Goal: Task Accomplishment & Management: Manage account settings

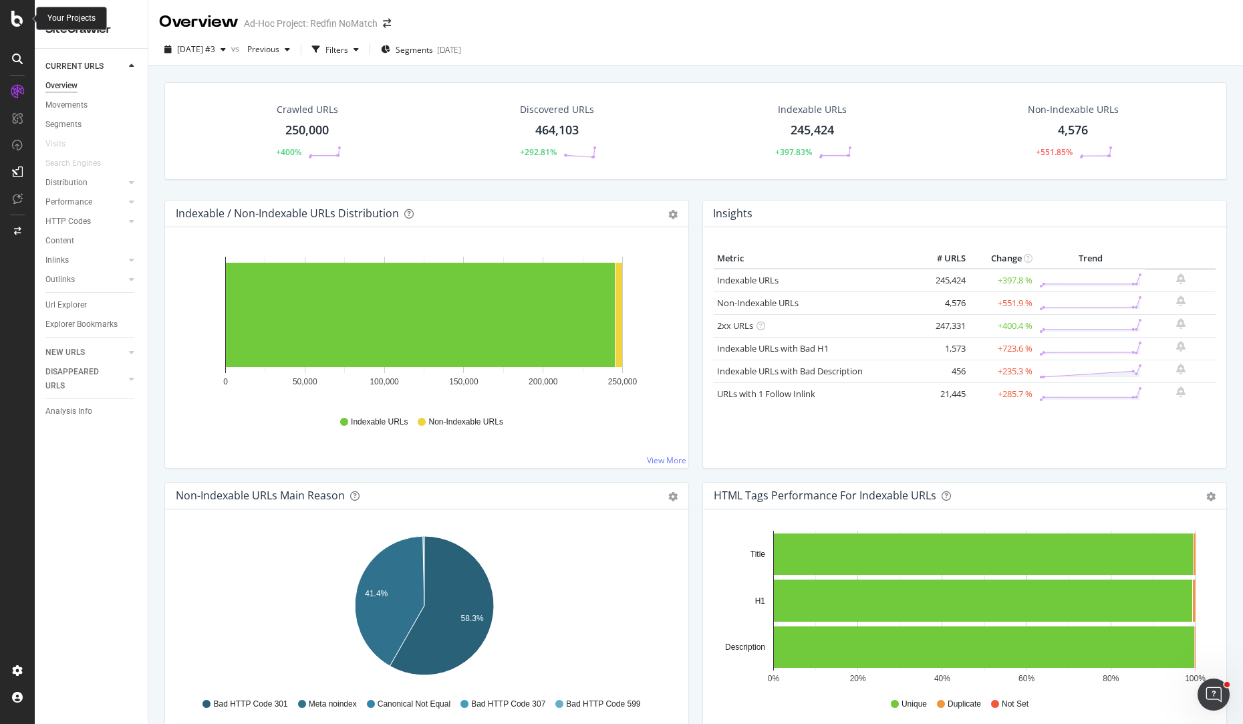
click at [19, 25] on icon at bounding box center [17, 19] width 12 height 16
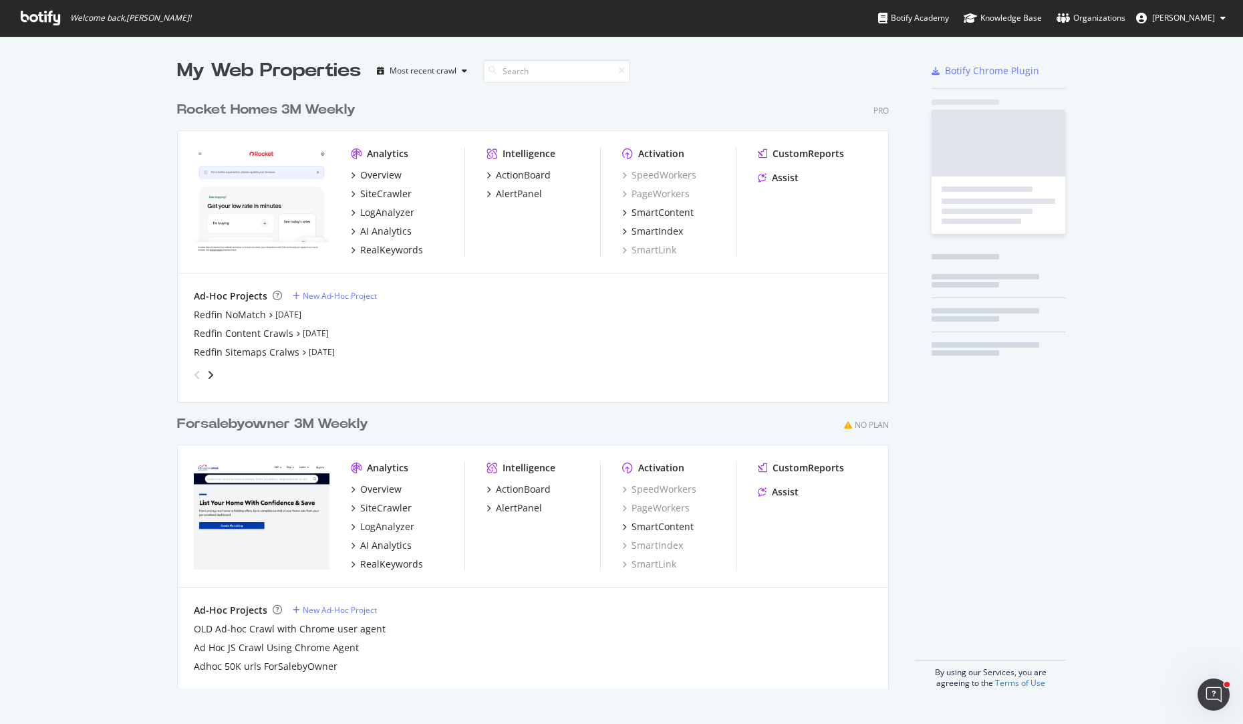
scroll to position [714, 1223]
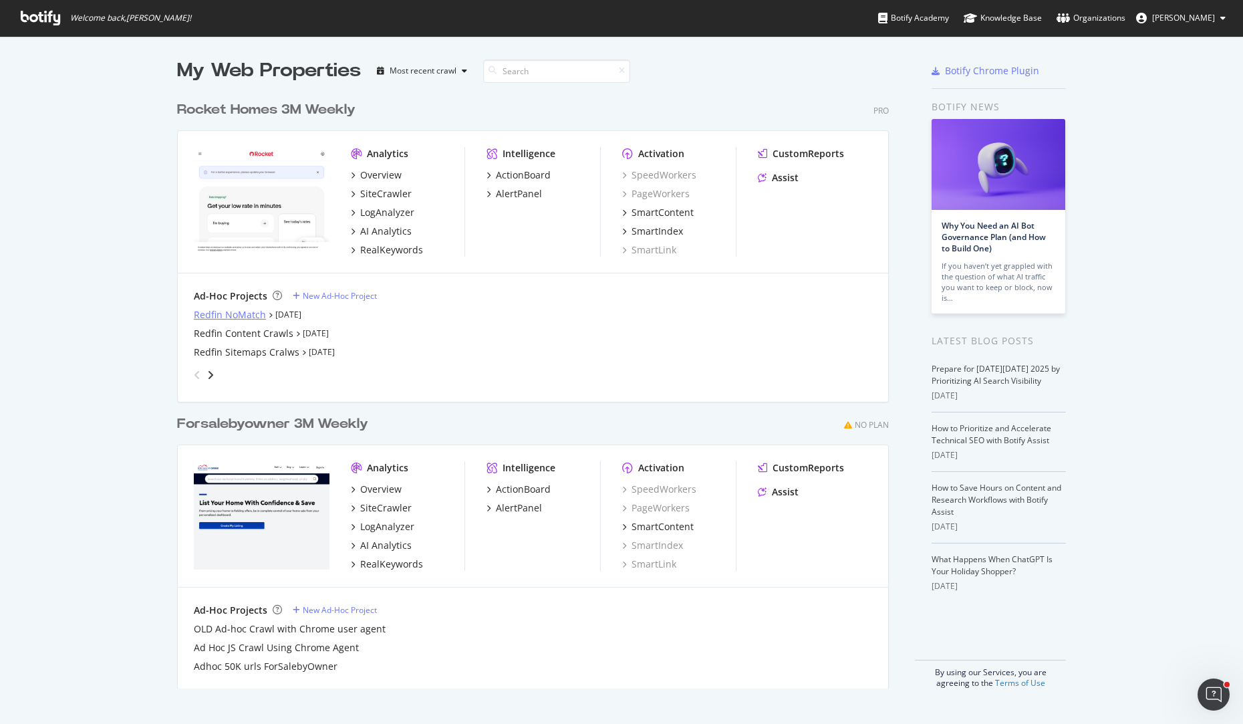
click at [245, 308] on div "Redfin NoMatch" at bounding box center [230, 314] width 72 height 13
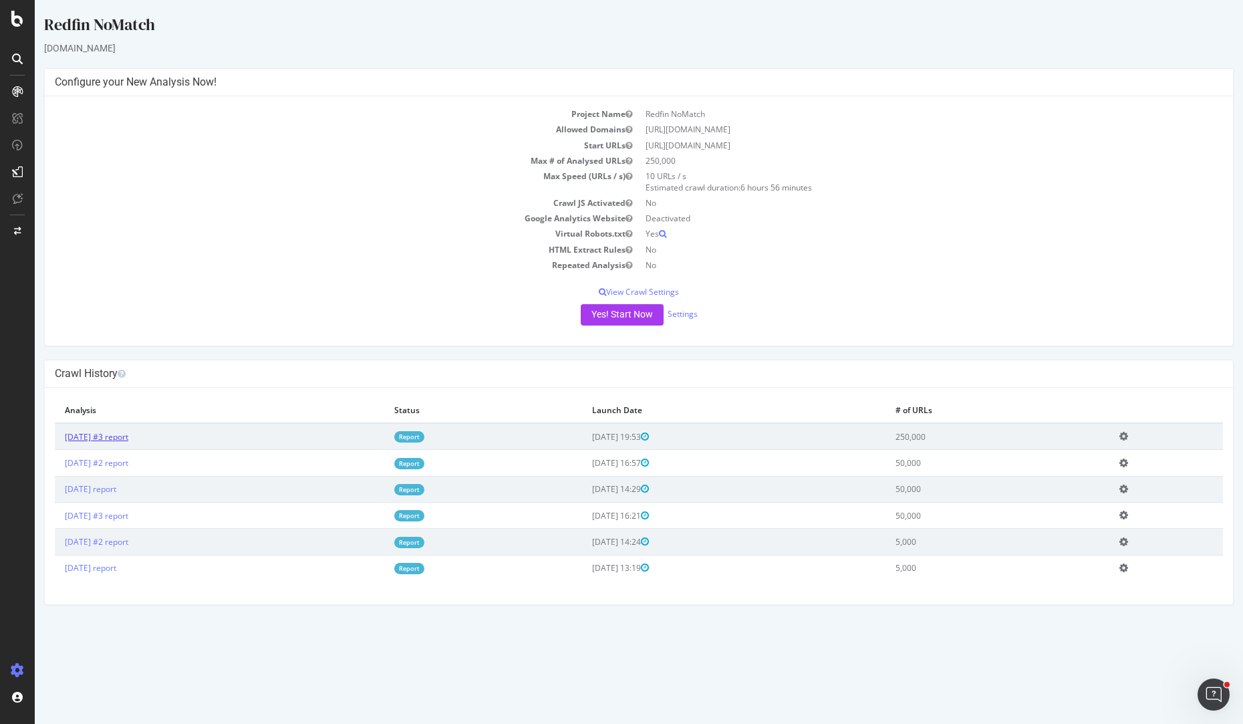
click at [128, 440] on link "2025 Oct. 13th #3 report" at bounding box center [96, 436] width 63 height 11
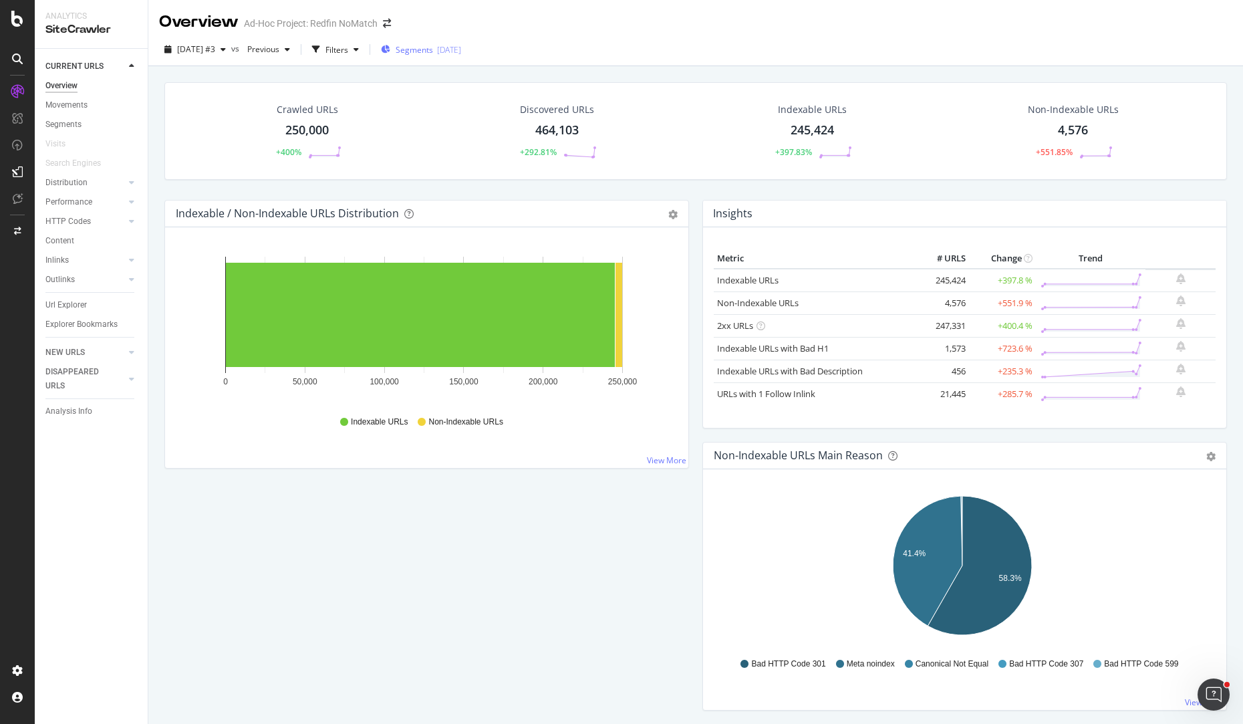
click at [425, 47] on span "Segments" at bounding box center [414, 49] width 37 height 11
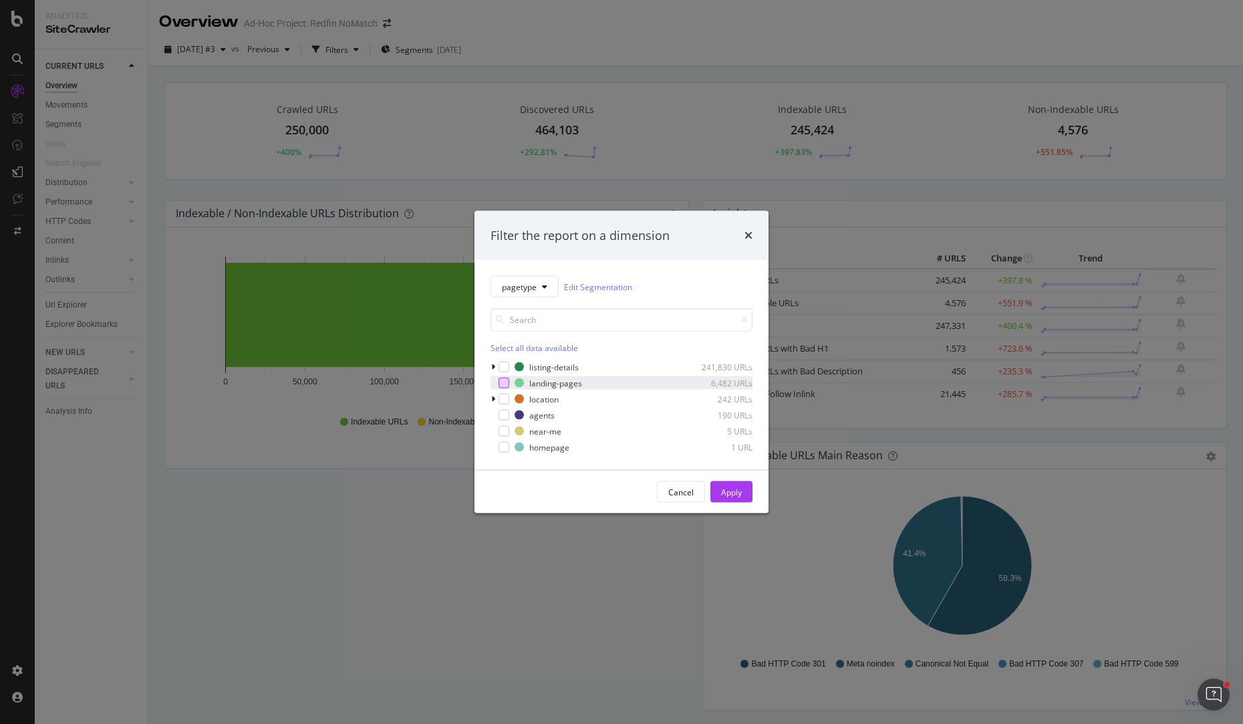
click at [506, 383] on div "modal" at bounding box center [504, 383] width 11 height 11
click at [551, 383] on div "landing-pages" at bounding box center [555, 382] width 53 height 11
click at [507, 383] on div "modal" at bounding box center [504, 383] width 11 height 11
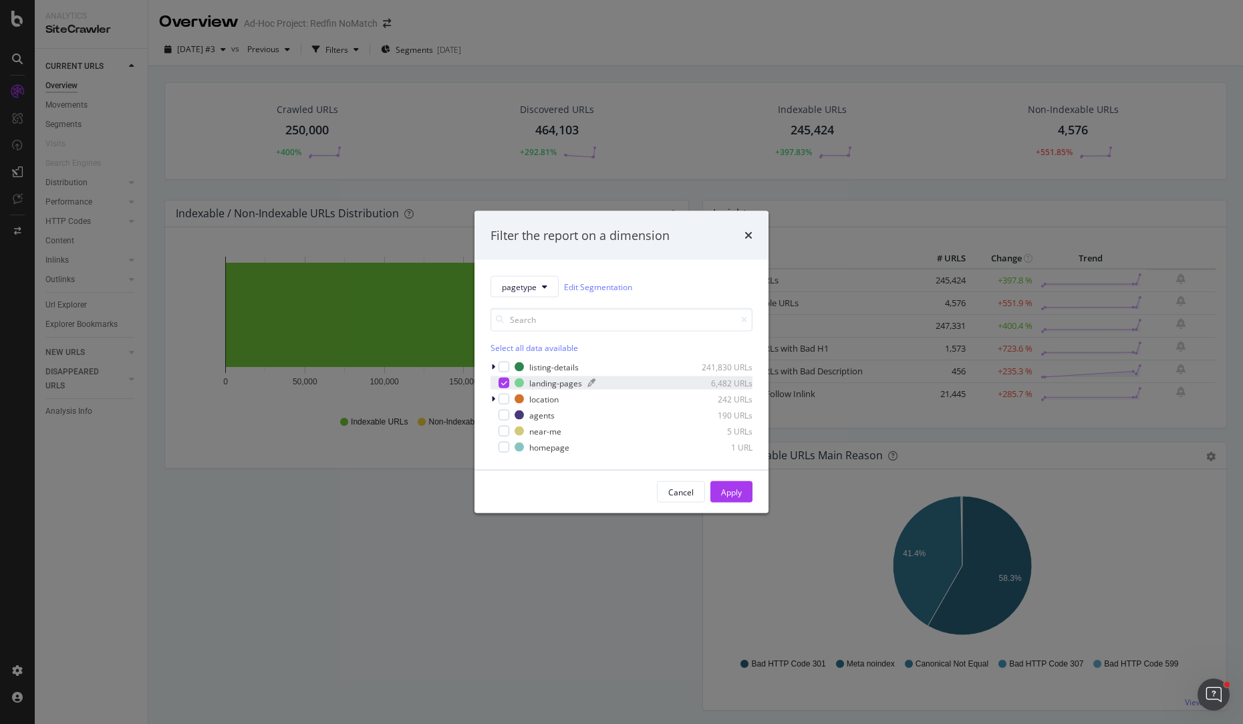
click at [567, 382] on div "landing-pages" at bounding box center [555, 382] width 53 height 11
click at [561, 380] on div "landing-pages" at bounding box center [555, 382] width 53 height 11
click at [725, 497] on div "Apply" at bounding box center [731, 491] width 21 height 11
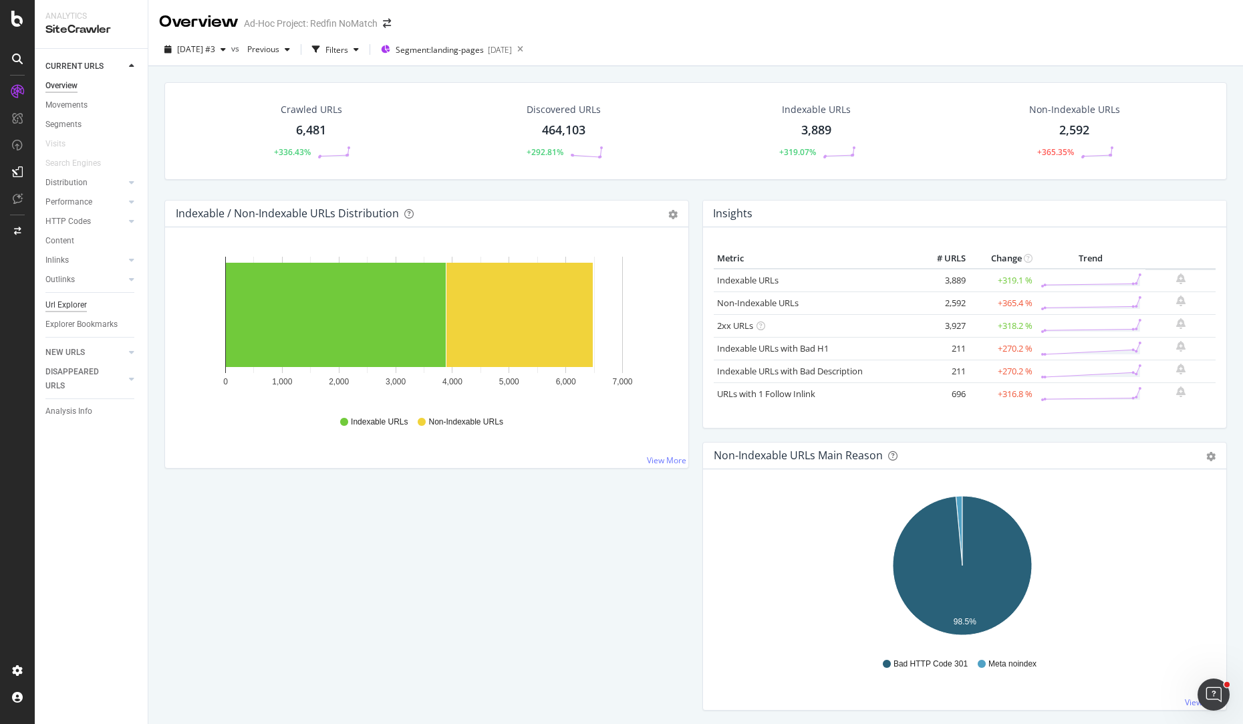
click at [75, 304] on div "Url Explorer" at bounding box center [65, 305] width 41 height 14
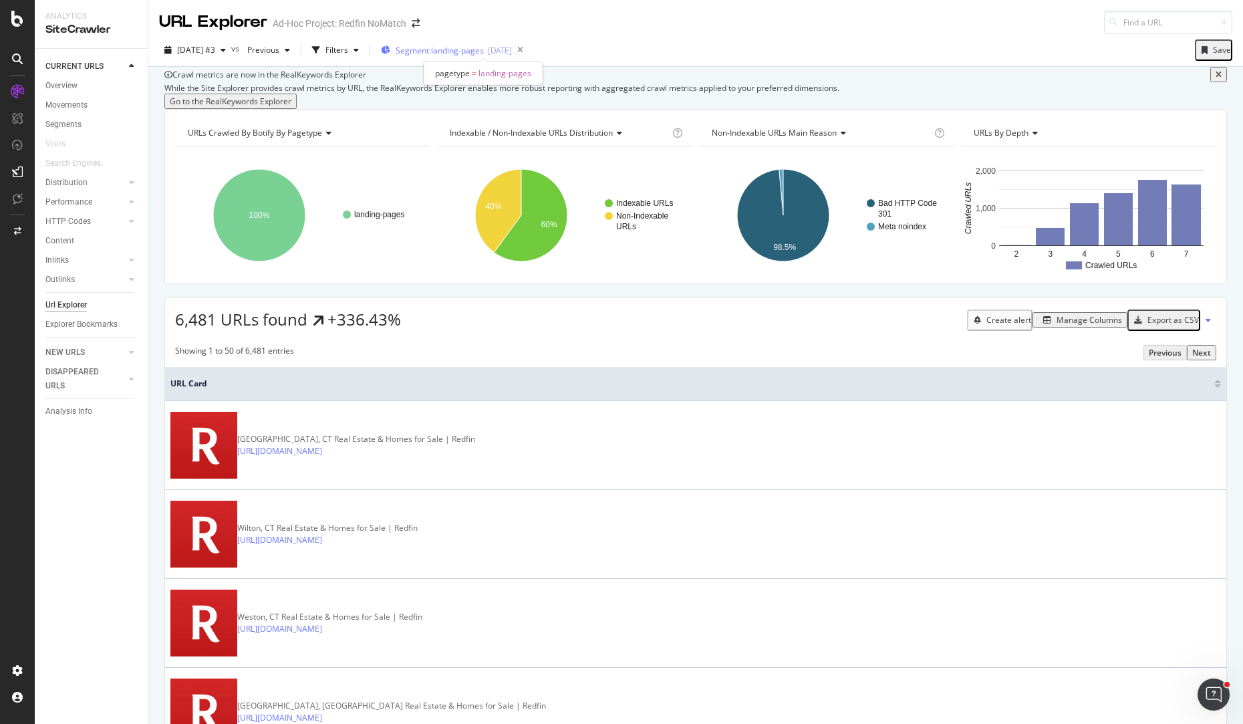
click at [469, 51] on span "Segment: landing-pages" at bounding box center [440, 50] width 88 height 11
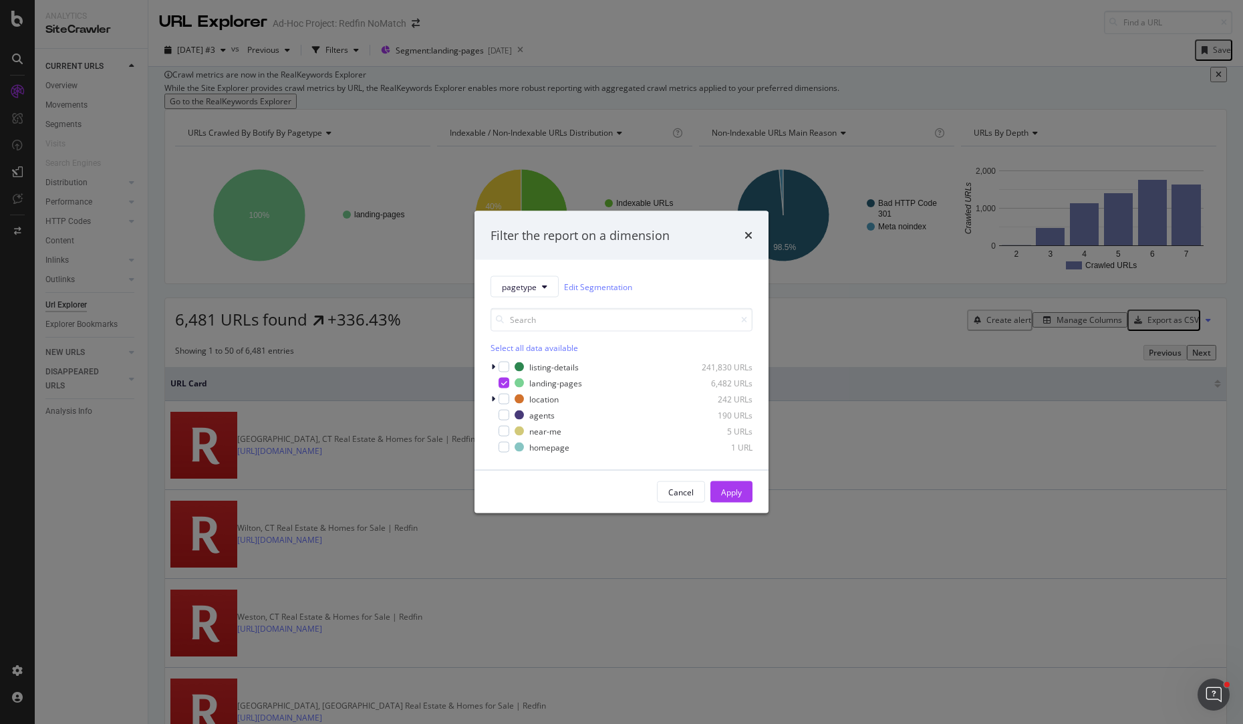
click at [699, 57] on div "Filter the report on a dimension pagetype Edit Segmentation Select all data ava…" at bounding box center [621, 362] width 1243 height 724
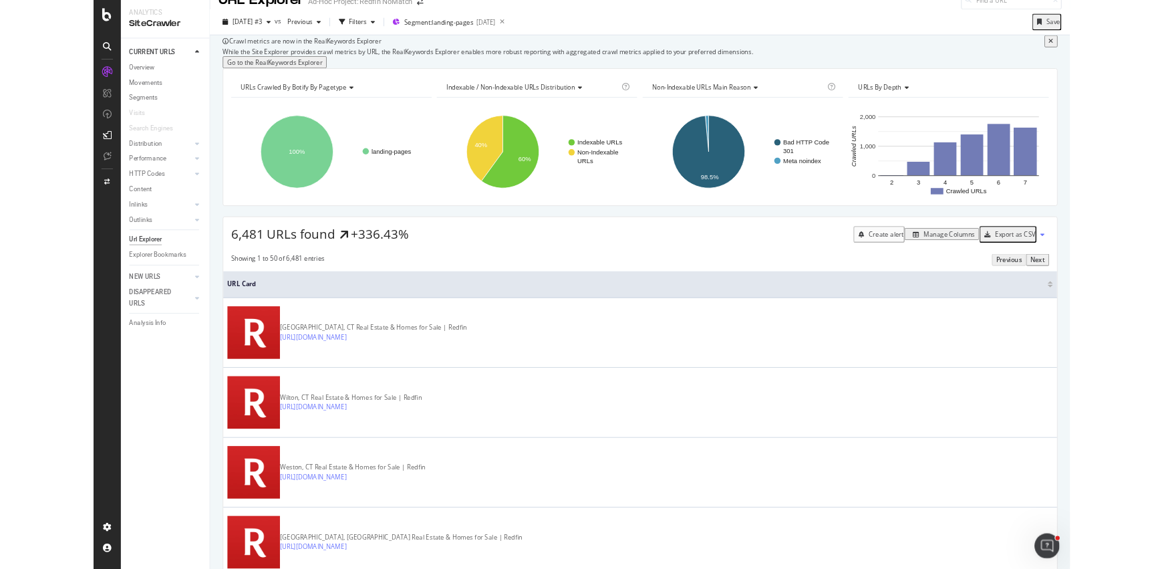
scroll to position [21, 0]
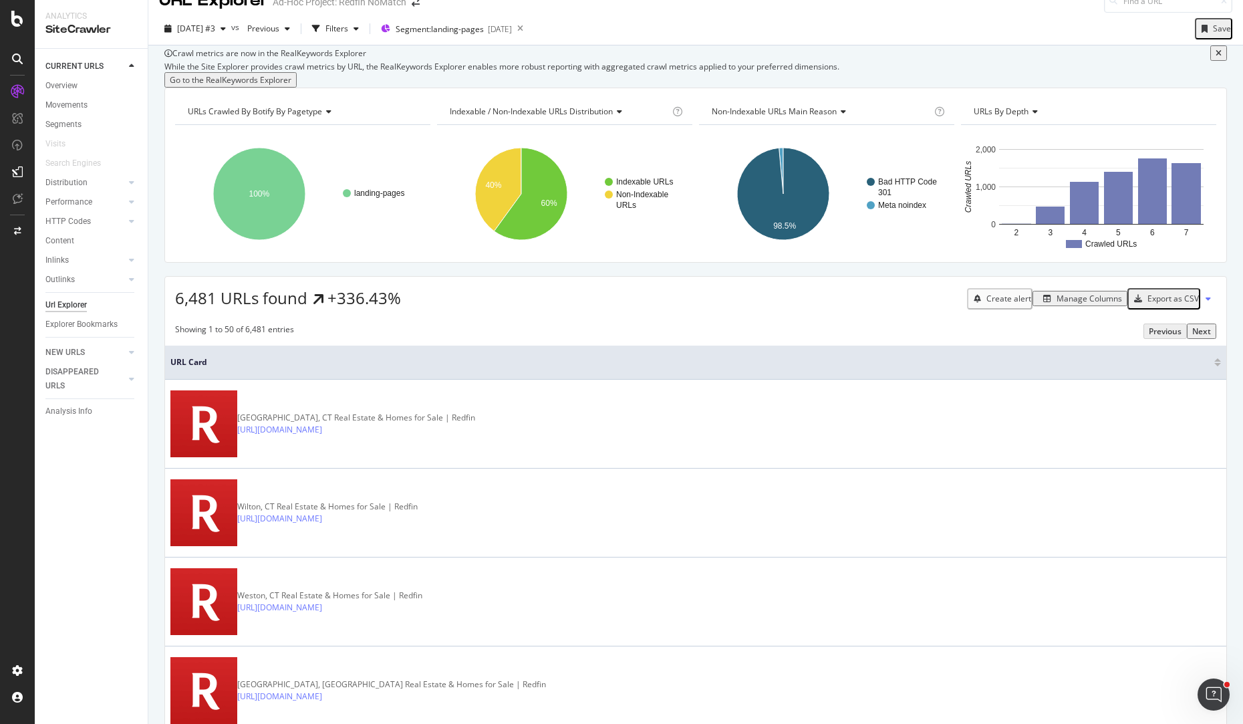
click at [1169, 304] on div "Export as CSV" at bounding box center [1172, 298] width 51 height 11
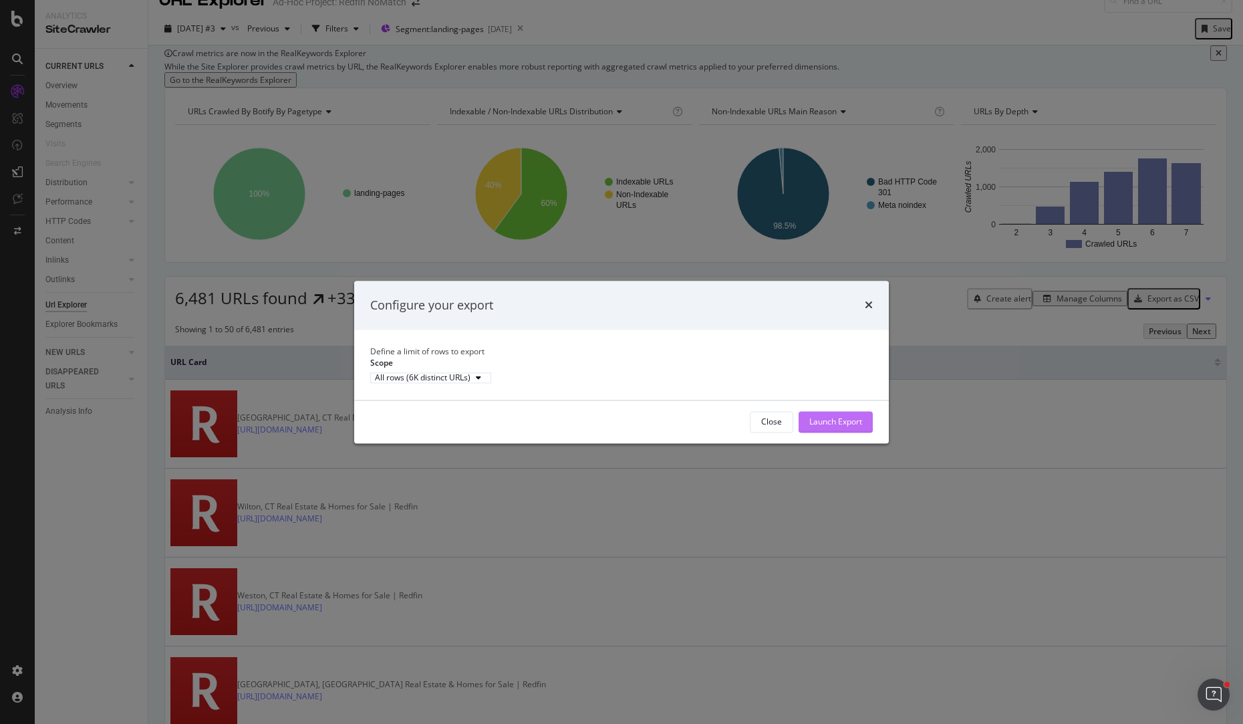
click at [825, 427] on div "Launch Export" at bounding box center [835, 421] width 53 height 11
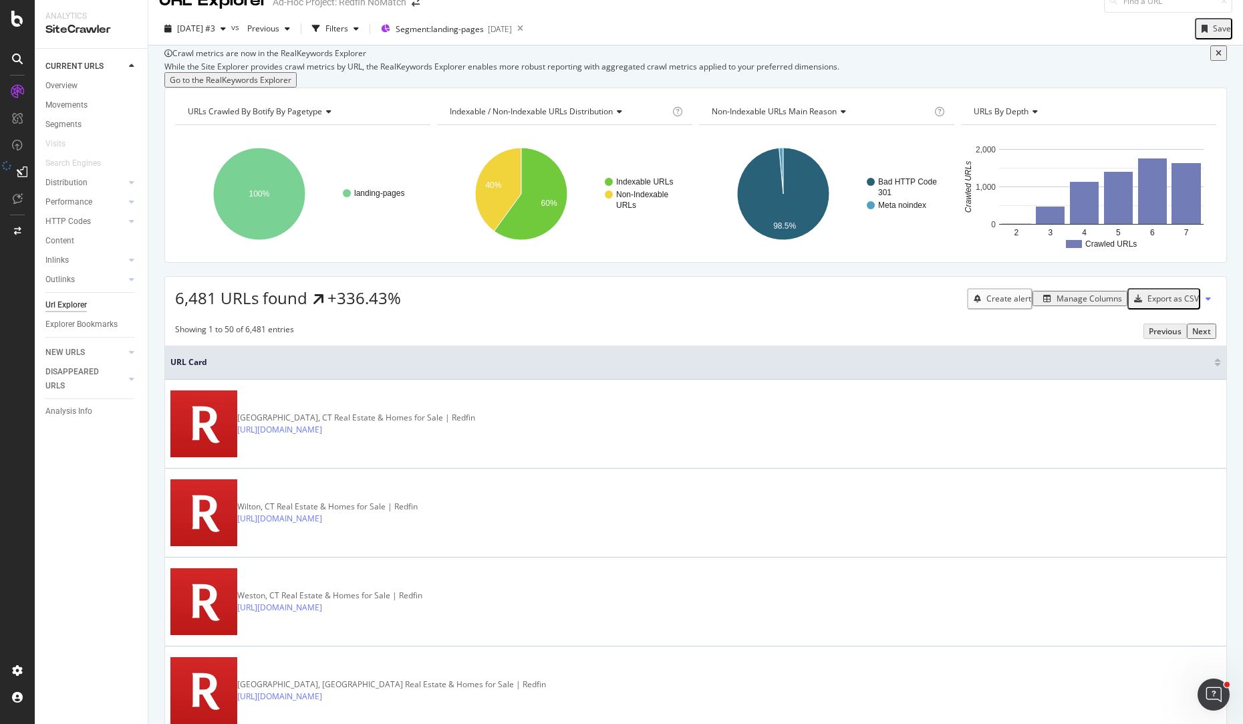
click at [774, 309] on div "6,481 URLs found +336.43% Create alert Manage Columns Export as CSV" at bounding box center [695, 293] width 1061 height 33
click at [1155, 304] on div "Export as CSV" at bounding box center [1172, 298] width 51 height 11
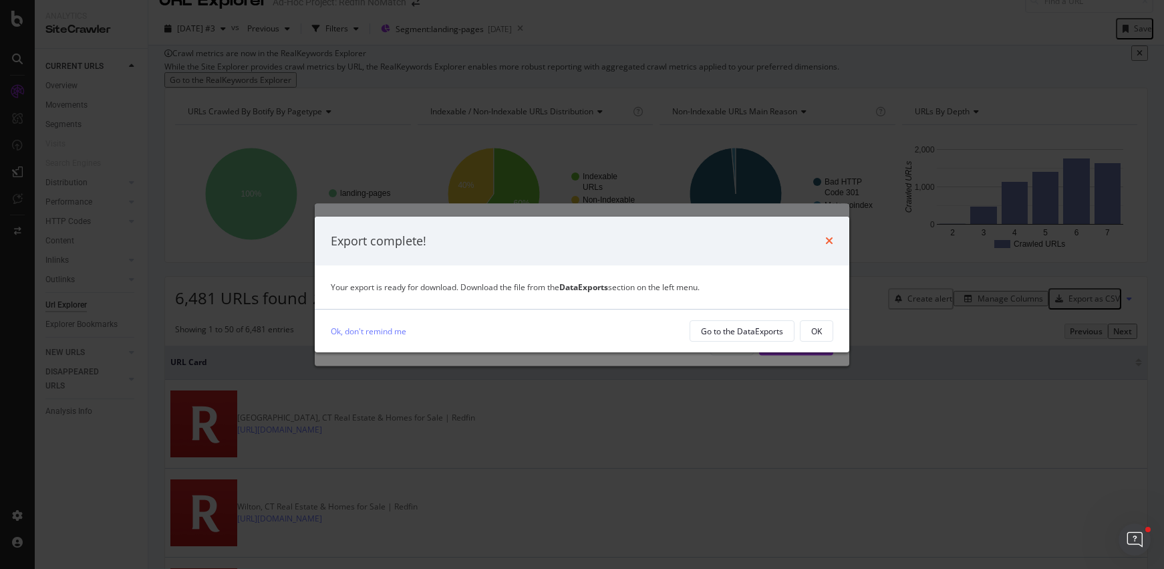
click at [829, 239] on icon "times" at bounding box center [829, 240] width 8 height 11
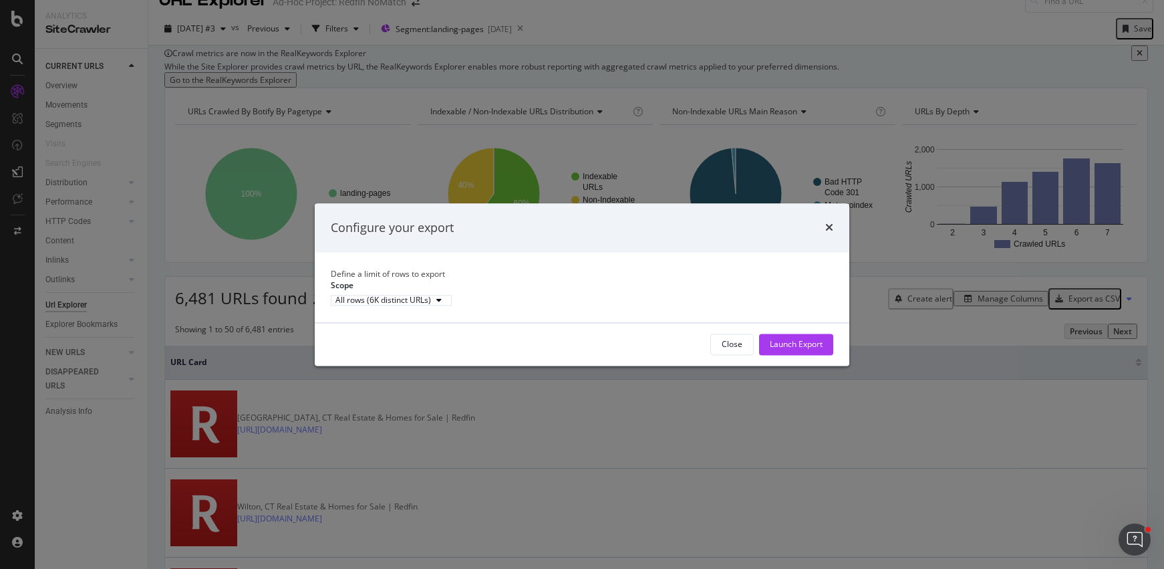
click at [833, 217] on div "Configure your export" at bounding box center [582, 227] width 535 height 49
click at [831, 223] on icon "times" at bounding box center [829, 228] width 8 height 11
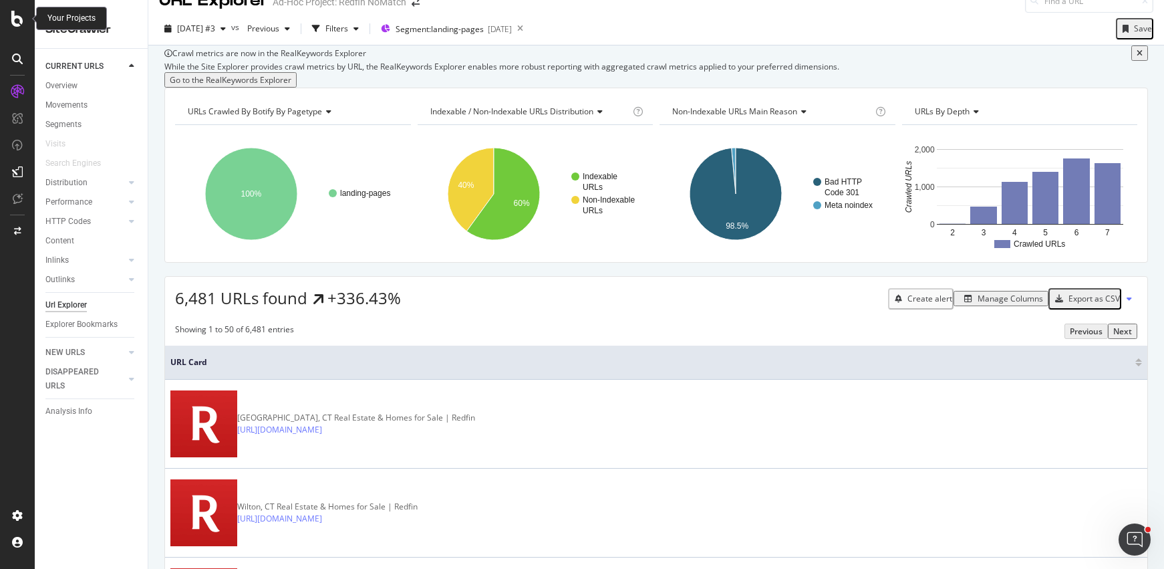
click at [23, 19] on icon at bounding box center [17, 19] width 12 height 16
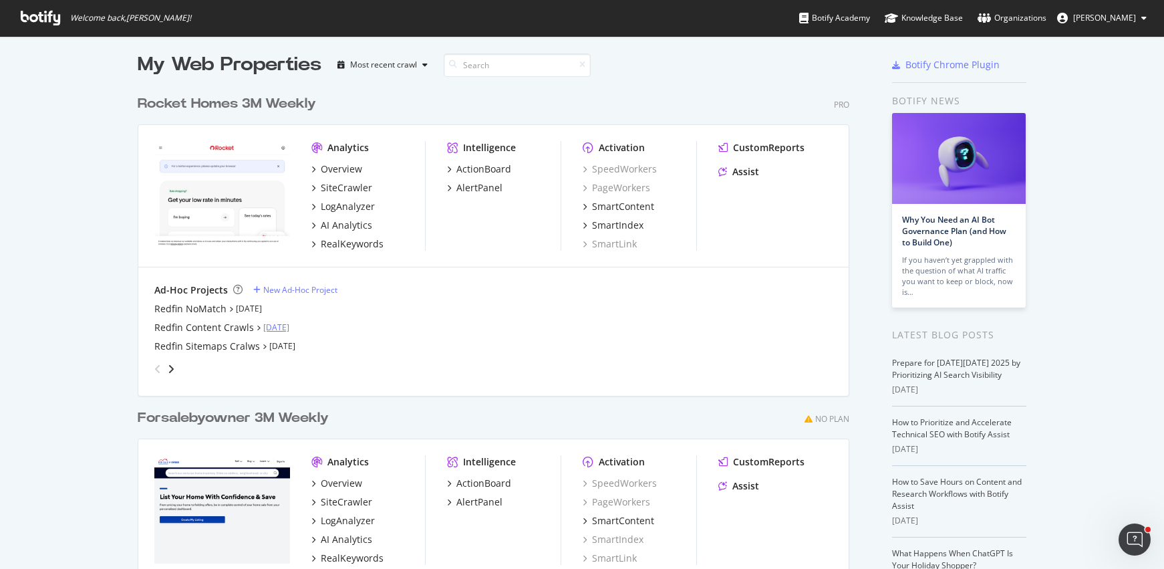
scroll to position [17, 0]
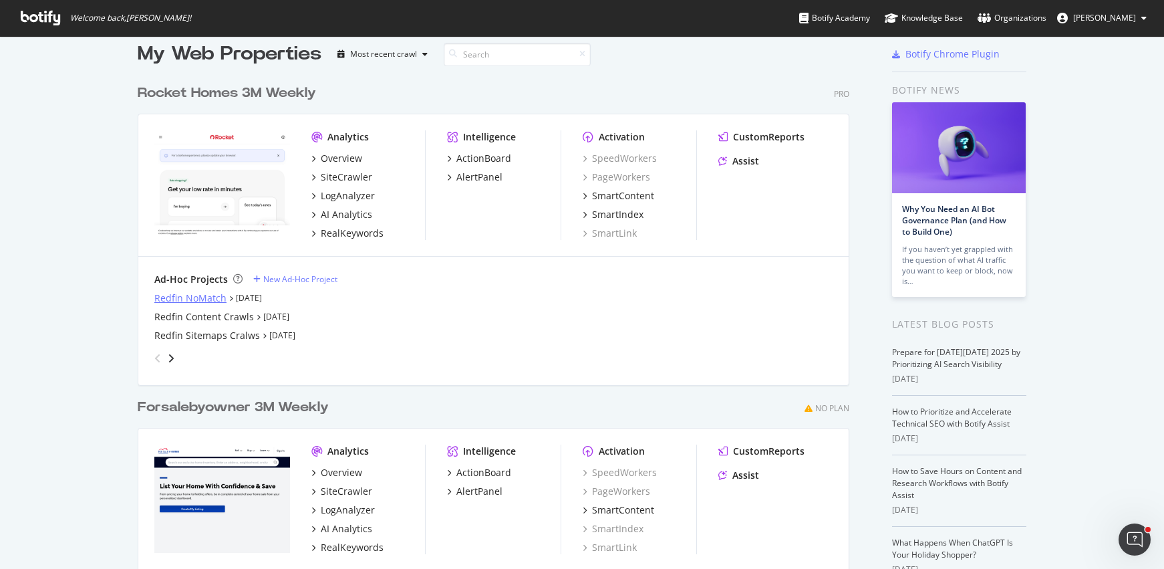
click at [205, 295] on div "Redfin NoMatch" at bounding box center [190, 297] width 72 height 13
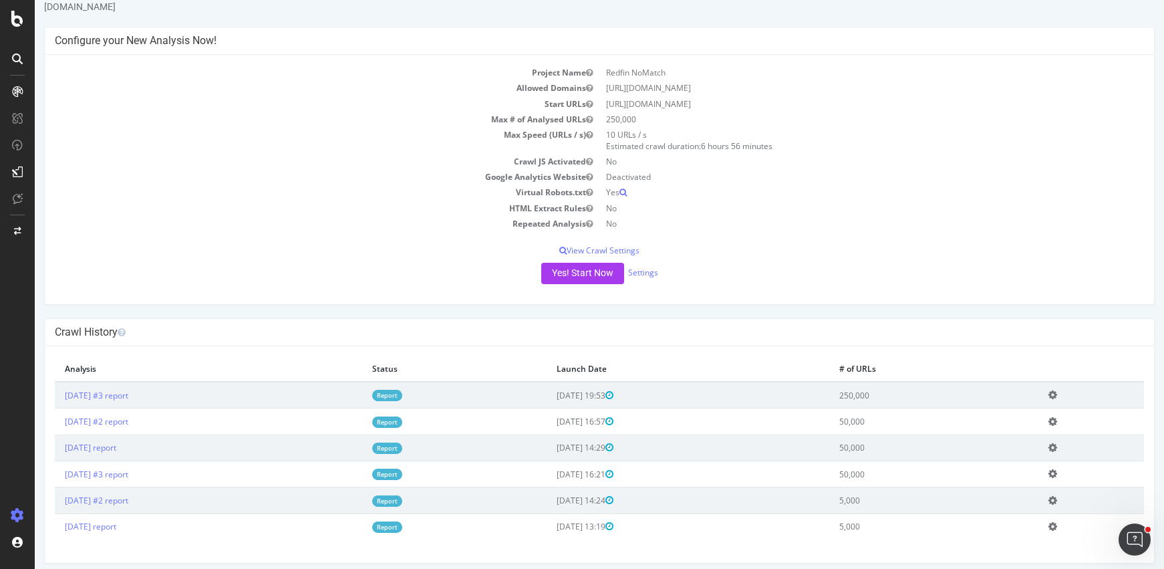
scroll to position [49, 0]
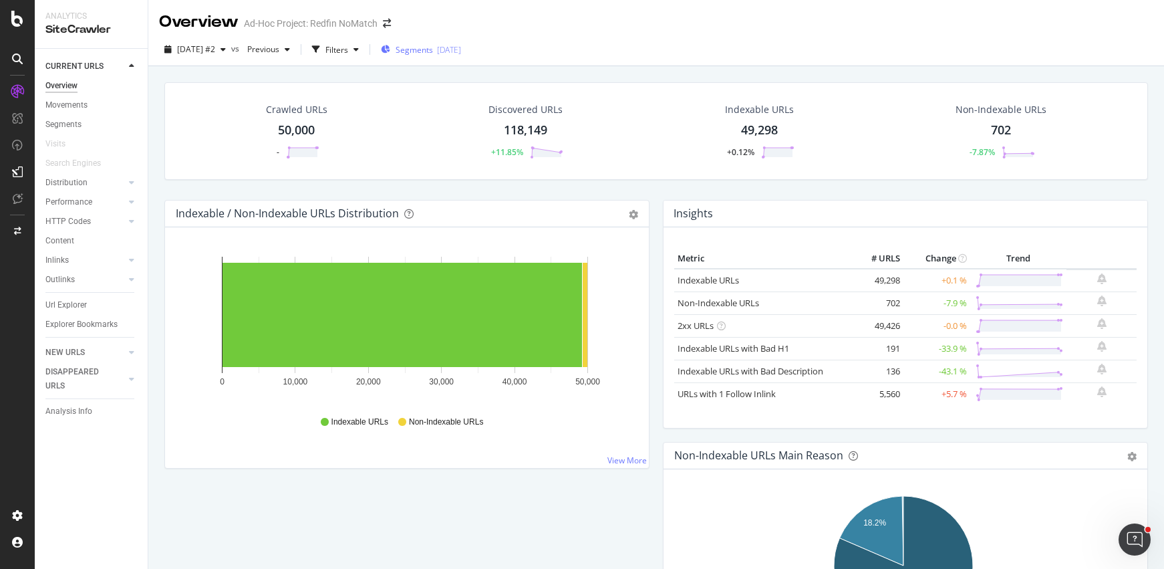
click at [428, 49] on span "Segments" at bounding box center [414, 49] width 37 height 11
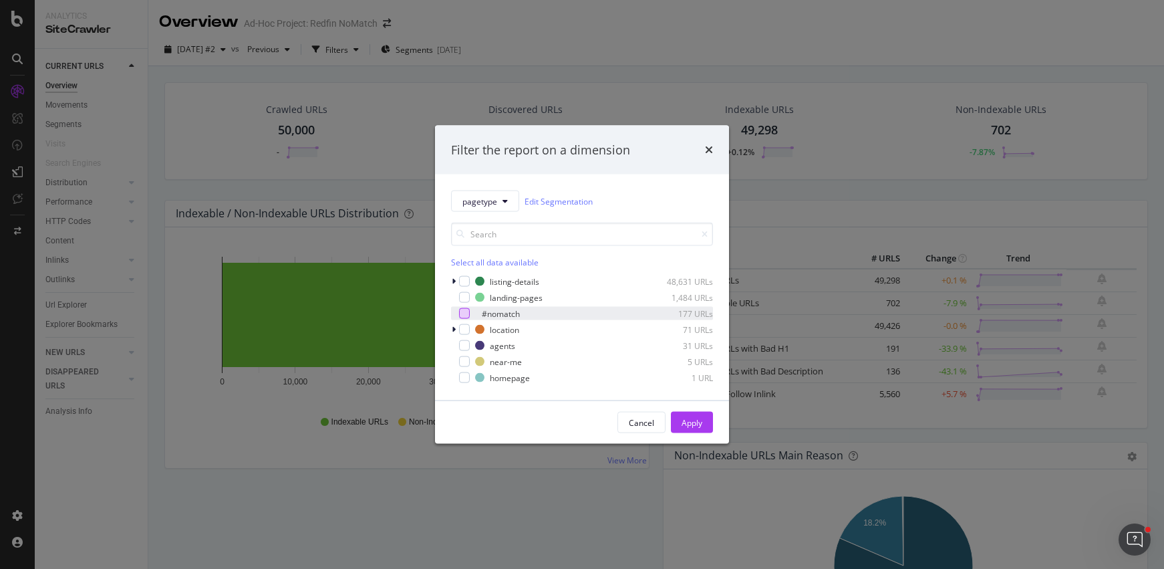
click at [468, 315] on div "modal" at bounding box center [464, 313] width 11 height 11
click at [700, 422] on div "Apply" at bounding box center [692, 421] width 21 height 11
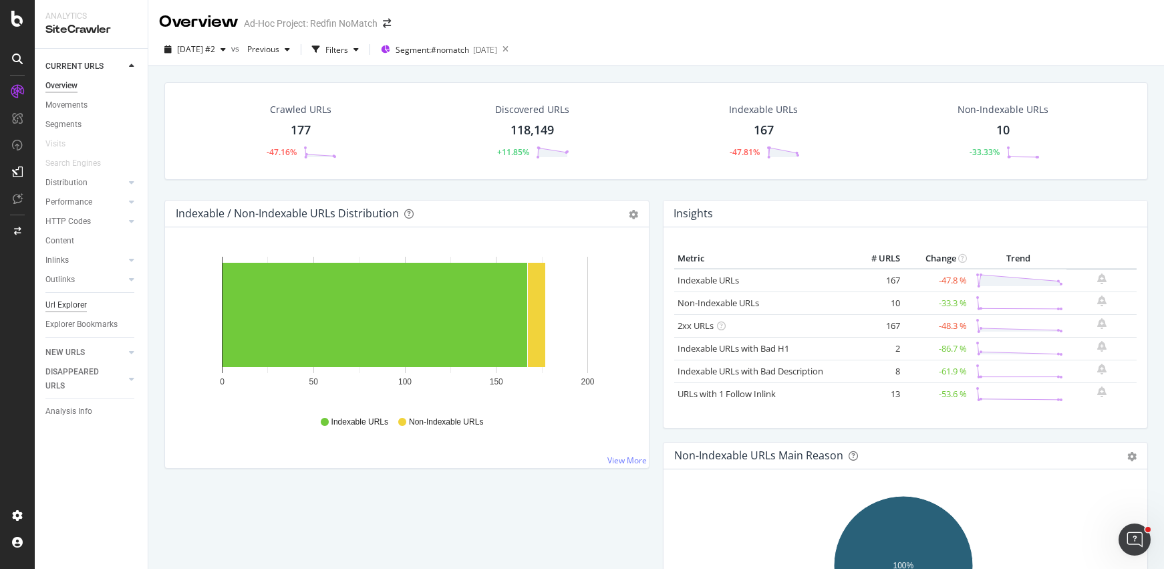
click at [76, 300] on div "Url Explorer" at bounding box center [65, 305] width 41 height 14
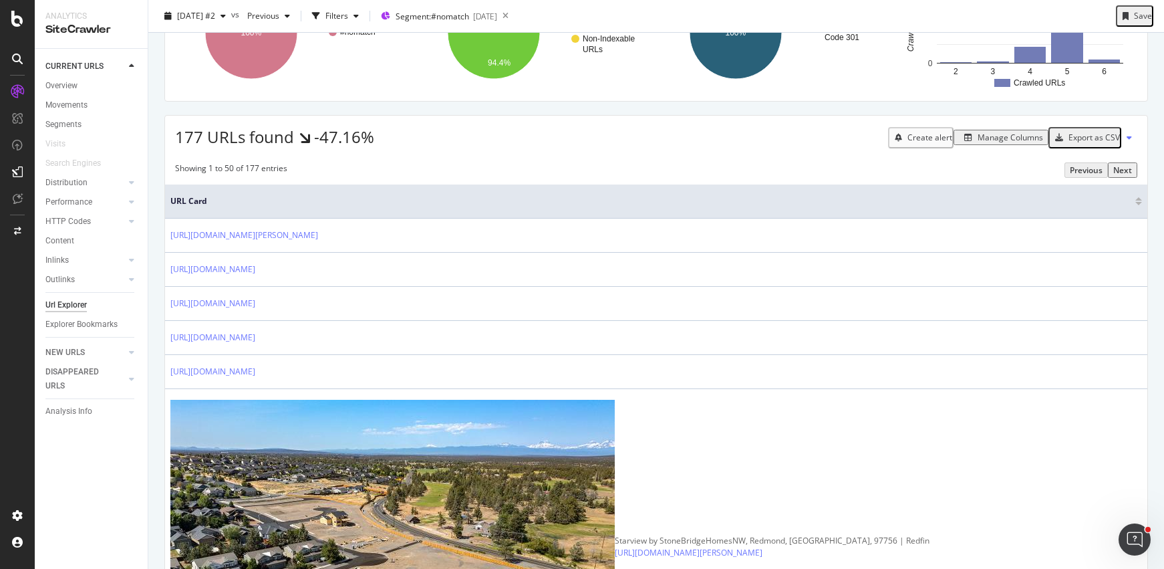
scroll to position [184, 0]
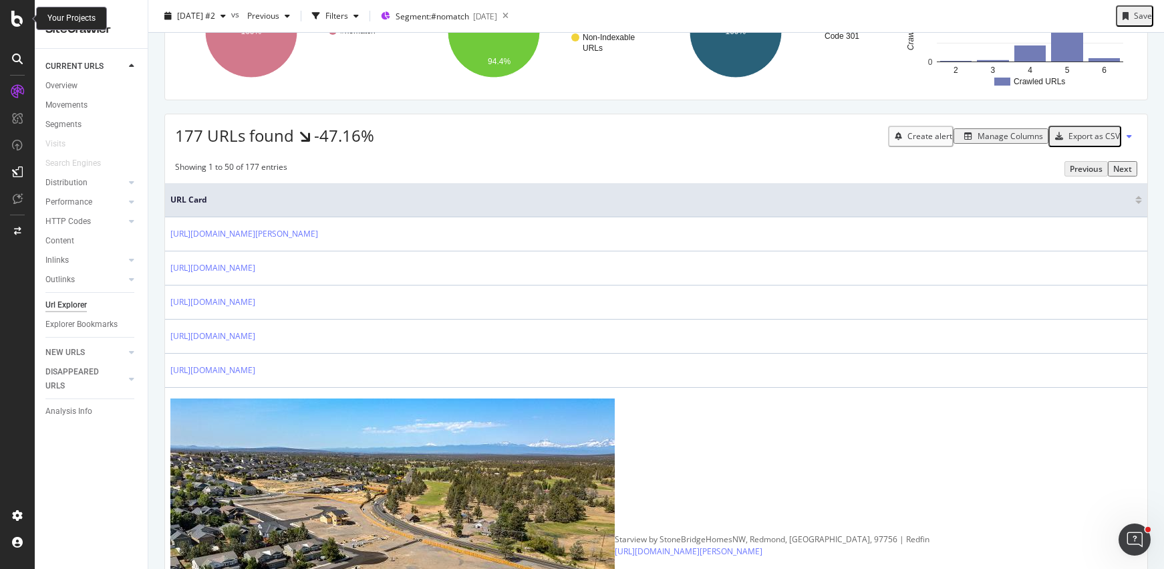
click at [21, 21] on icon at bounding box center [17, 19] width 12 height 16
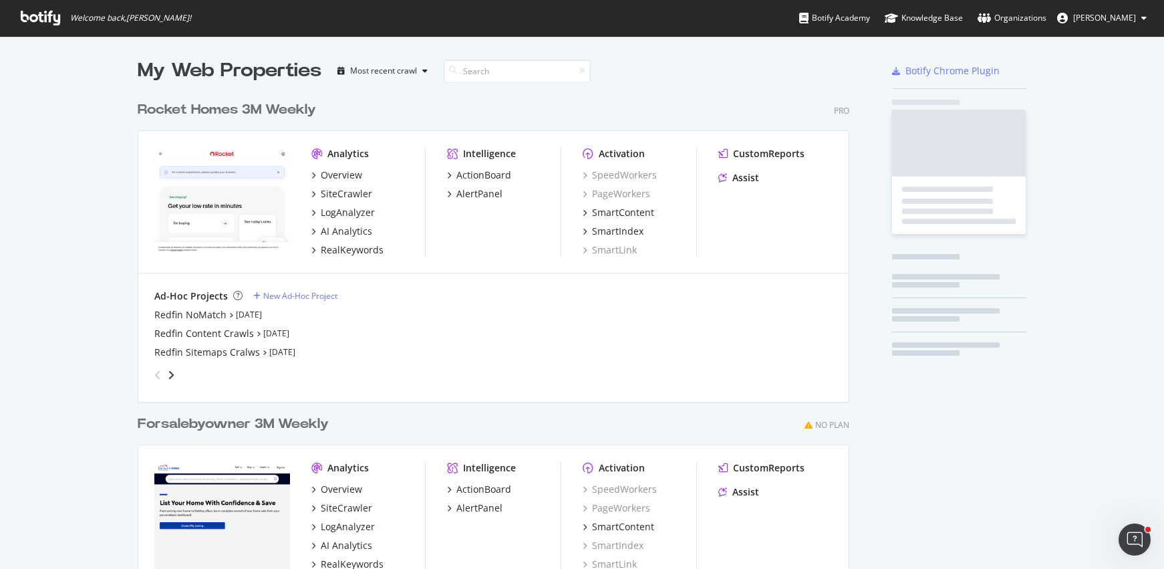
scroll to position [559, 1144]
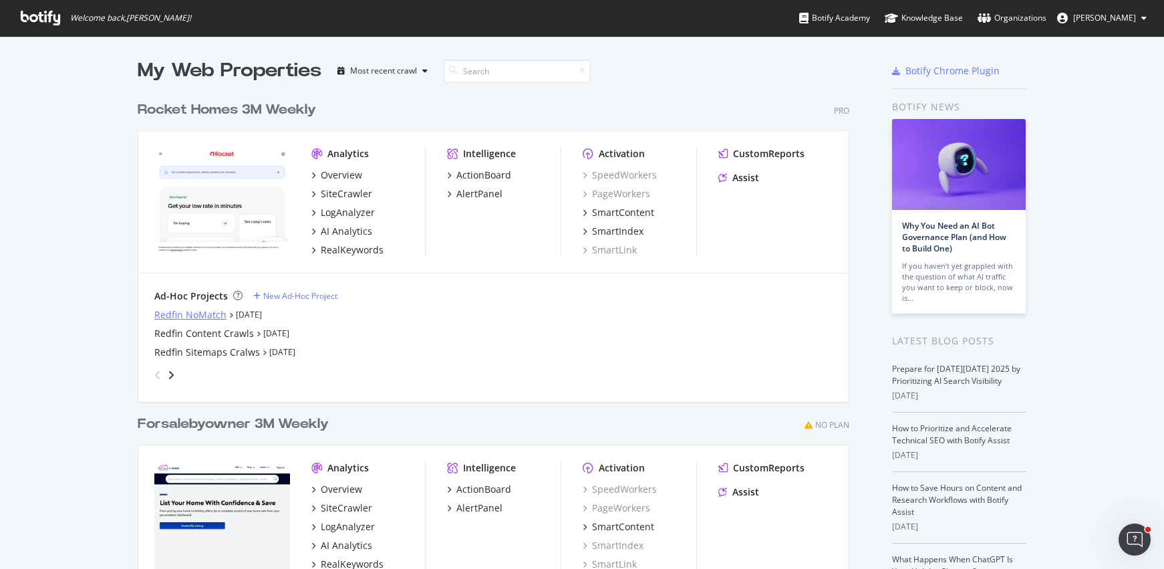
click at [196, 311] on div "Redfin NoMatch" at bounding box center [190, 314] width 72 height 13
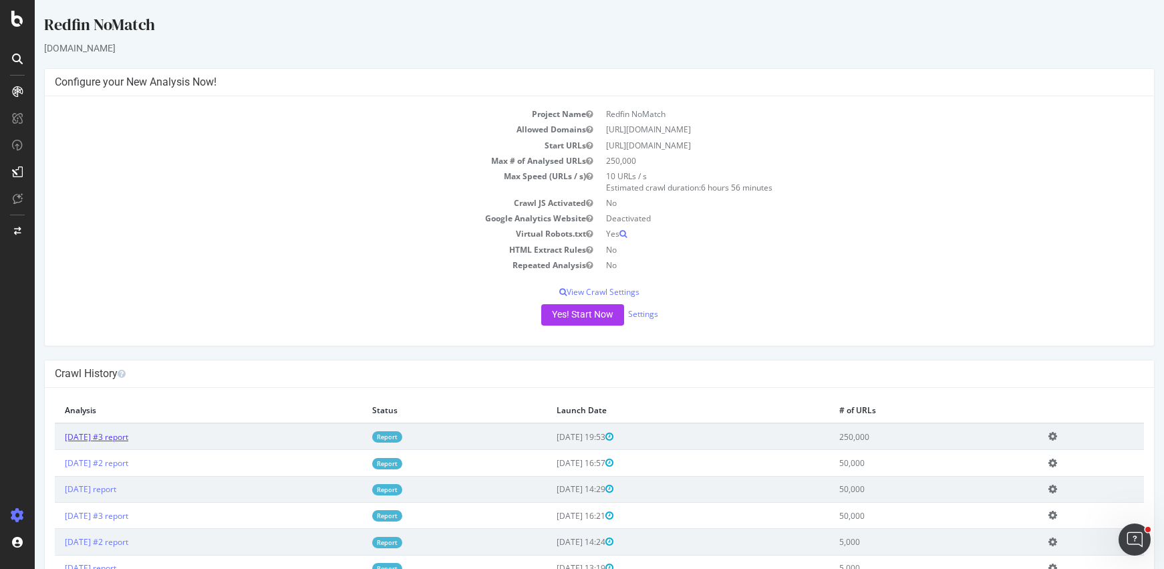
click at [119, 438] on link "2025 Oct. 13th #3 report" at bounding box center [96, 436] width 63 height 11
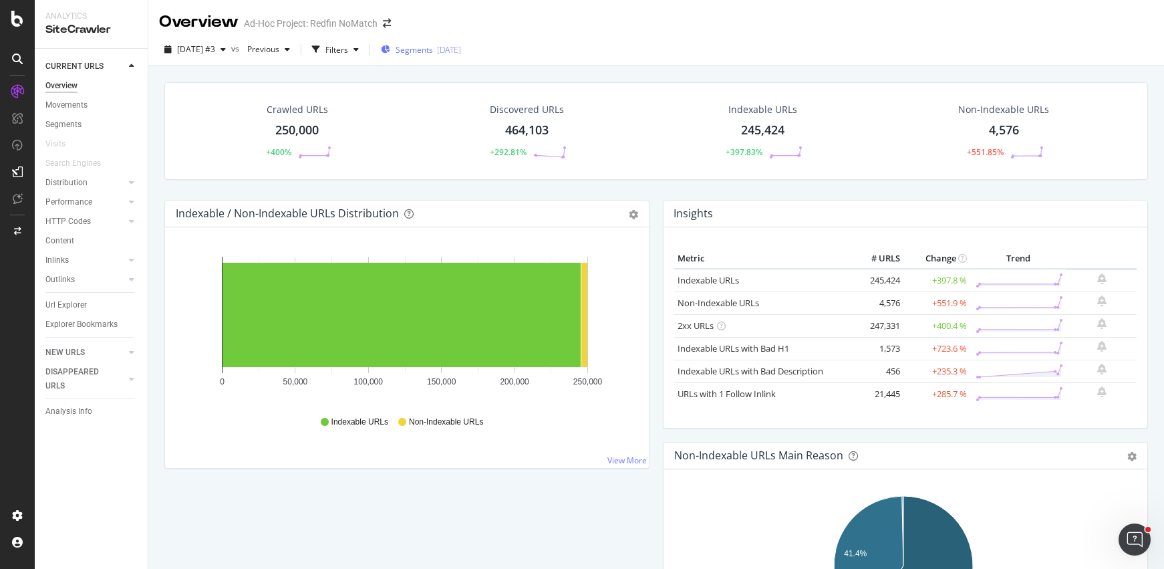
click at [433, 49] on span "Segments" at bounding box center [414, 49] width 37 height 11
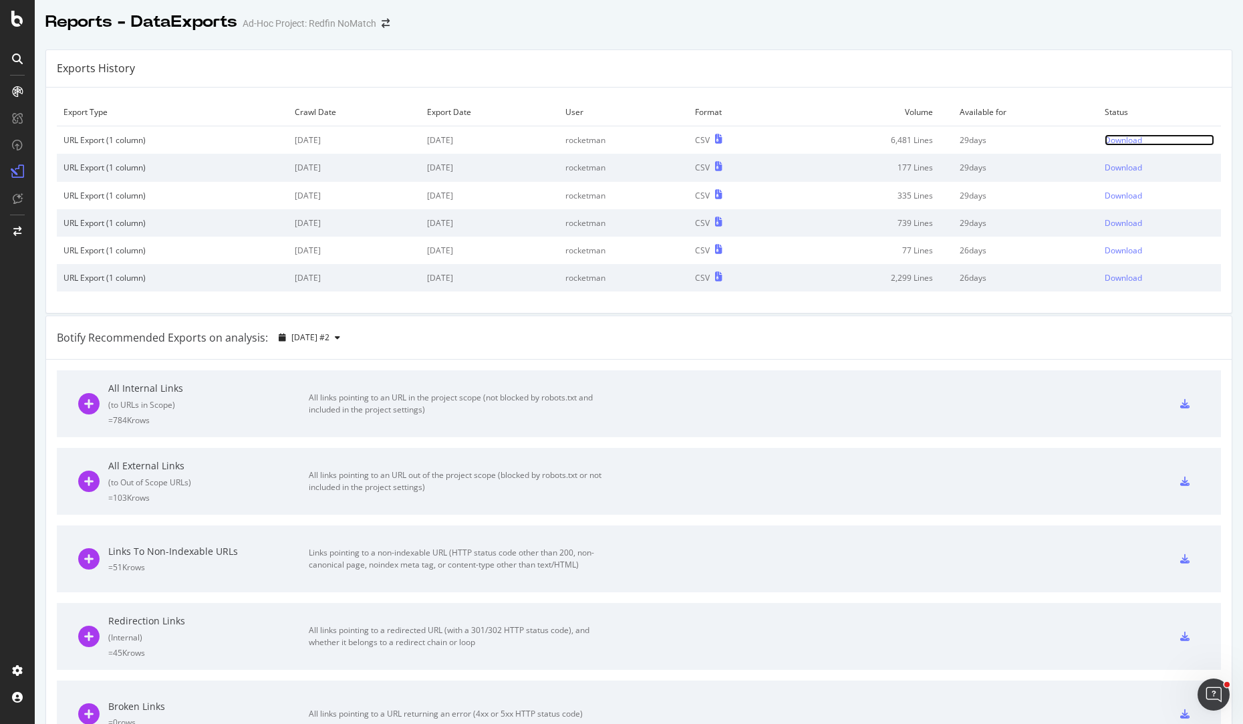
click at [1105, 142] on div "Download" at bounding box center [1123, 139] width 37 height 11
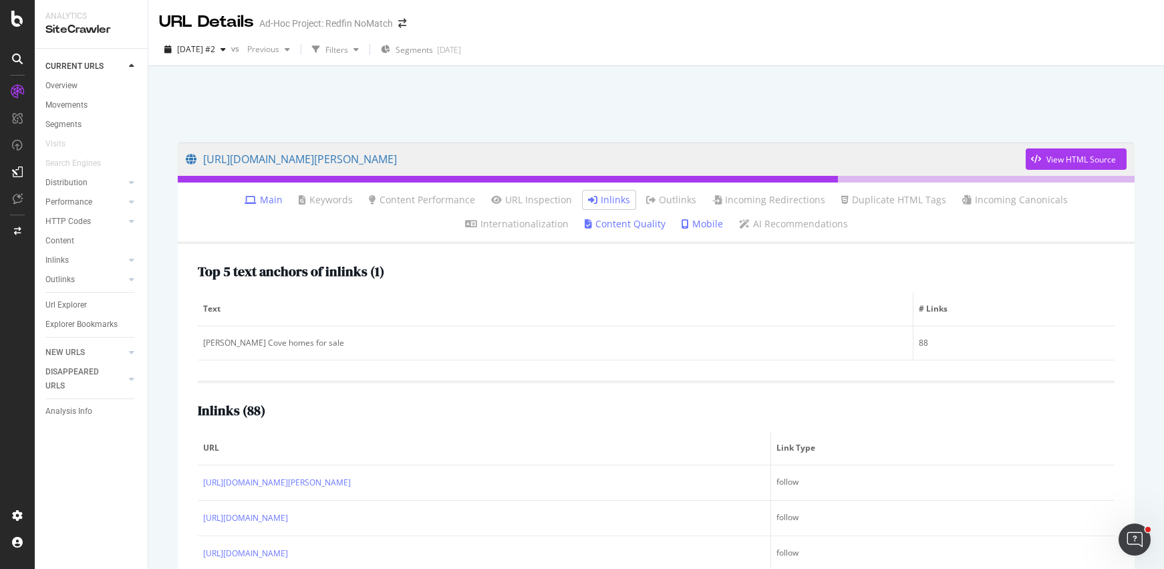
click at [13, 27] on div at bounding box center [17, 284] width 35 height 569
click at [16, 23] on icon at bounding box center [17, 19] width 12 height 16
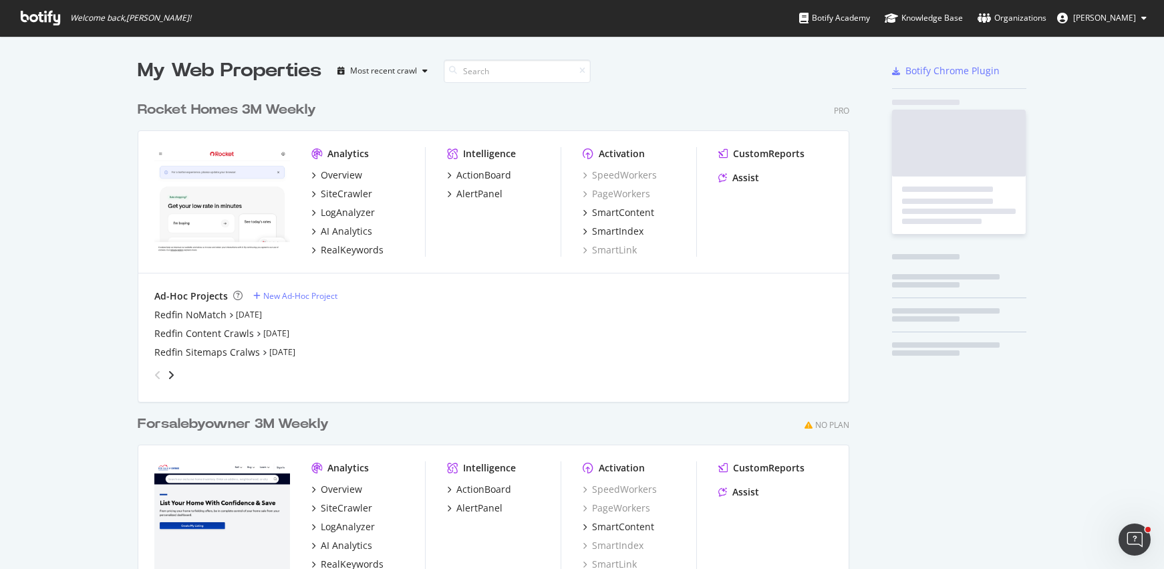
scroll to position [594, 712]
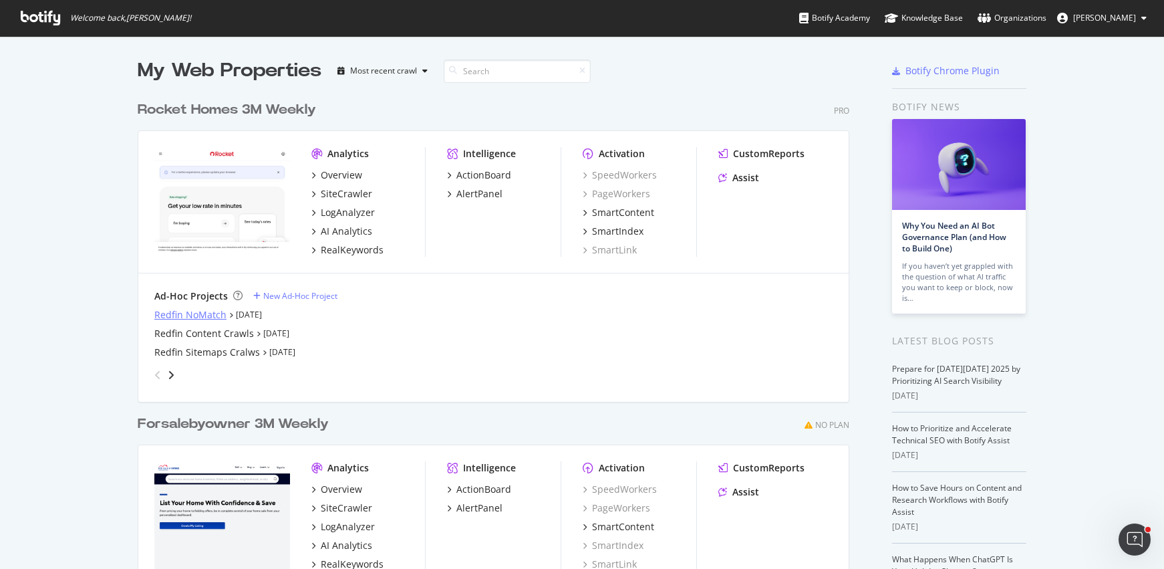
click at [167, 317] on div "Redfin NoMatch" at bounding box center [190, 314] width 72 height 13
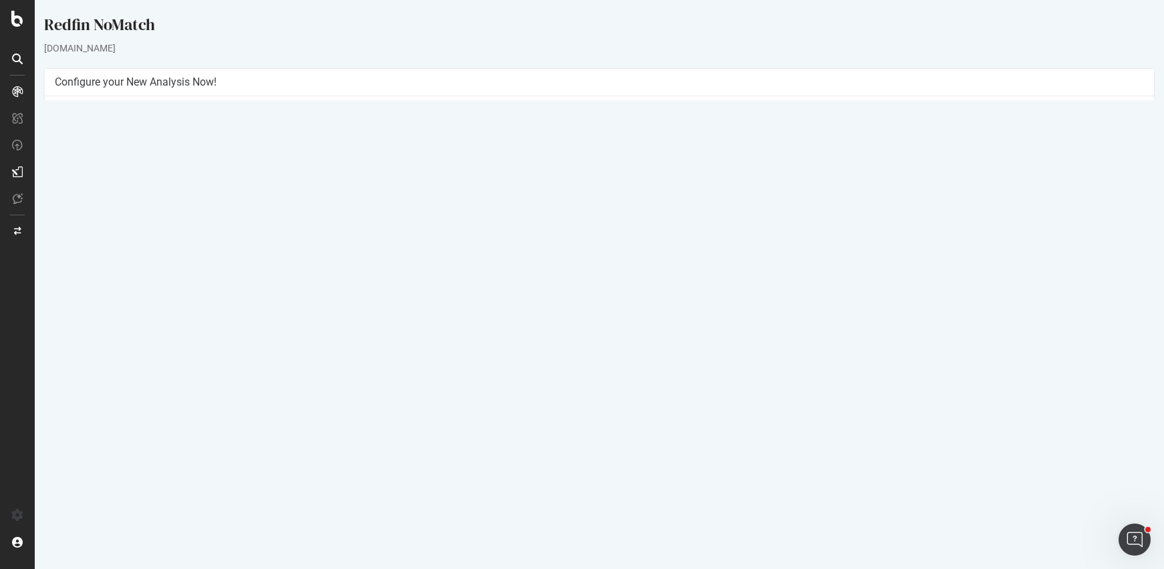
click at [644, 314] on link "Settings" at bounding box center [643, 313] width 30 height 11
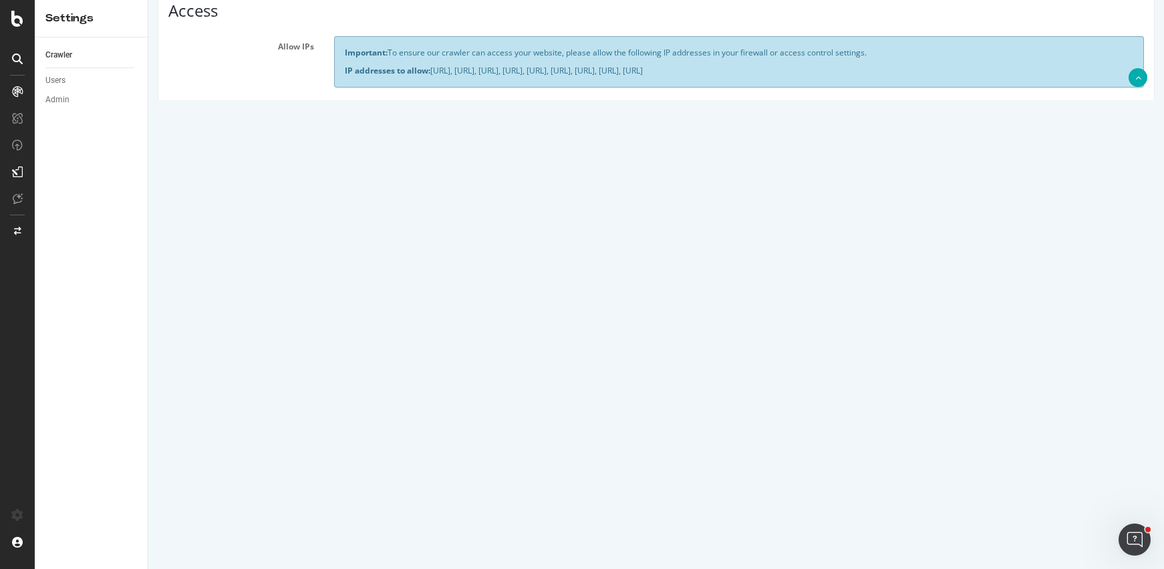
scroll to position [926, 0]
click at [392, 420] on textarea at bounding box center [739, 446] width 810 height 124
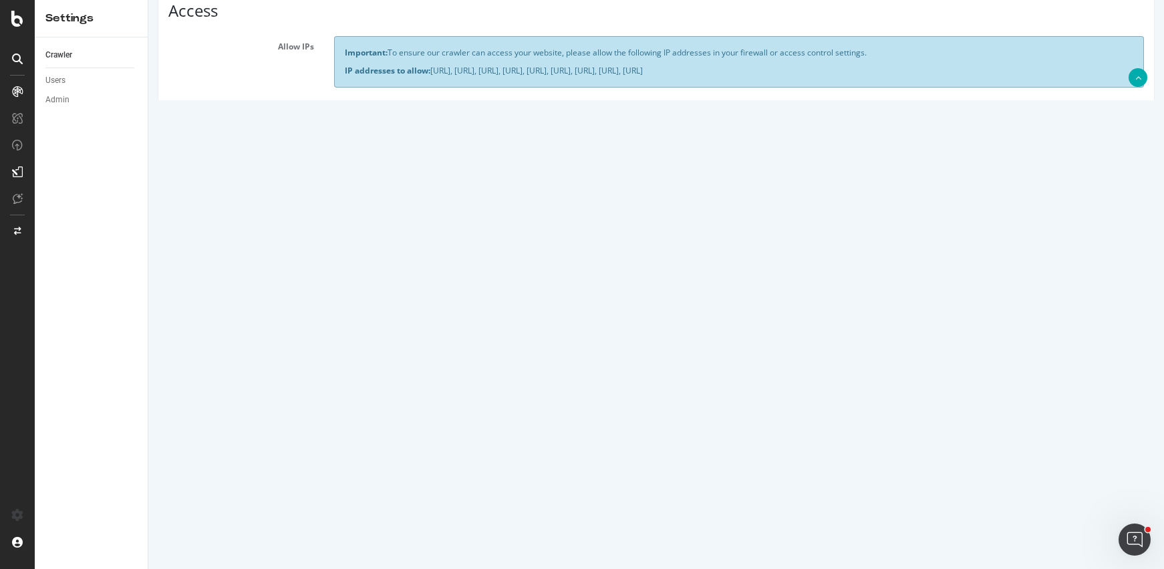
click at [392, 419] on textarea at bounding box center [739, 446] width 810 height 124
click at [393, 419] on textarea at bounding box center [739, 446] width 810 height 124
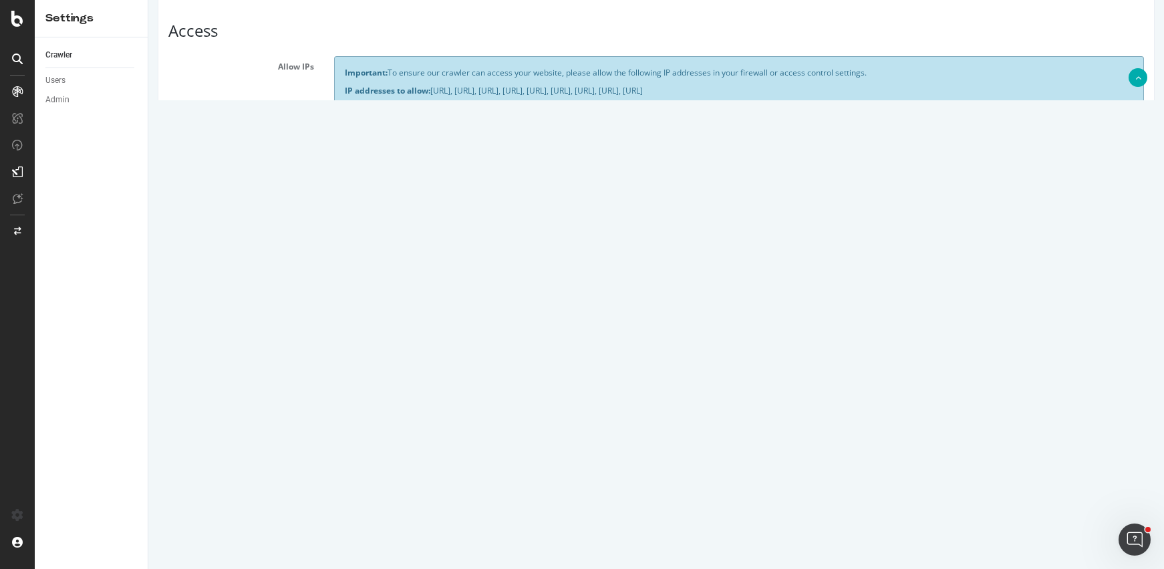
scroll to position [1810, 0]
drag, startPoint x: 338, startPoint y: 414, endPoint x: 418, endPoint y: 546, distance: 154.4
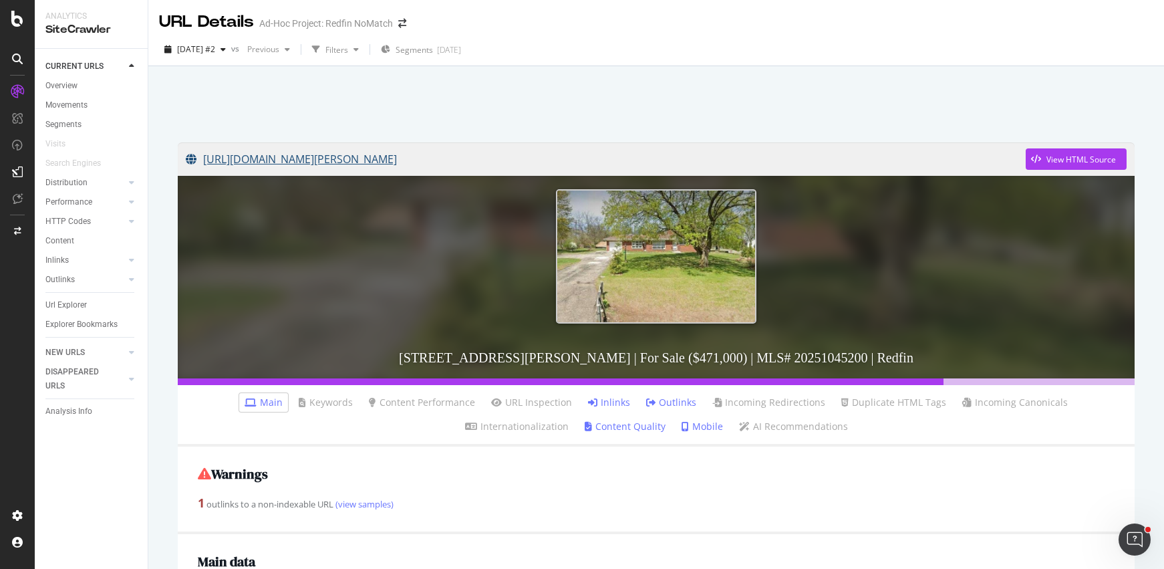
scroll to position [47, 0]
